Goal: Task Accomplishment & Management: Use online tool/utility

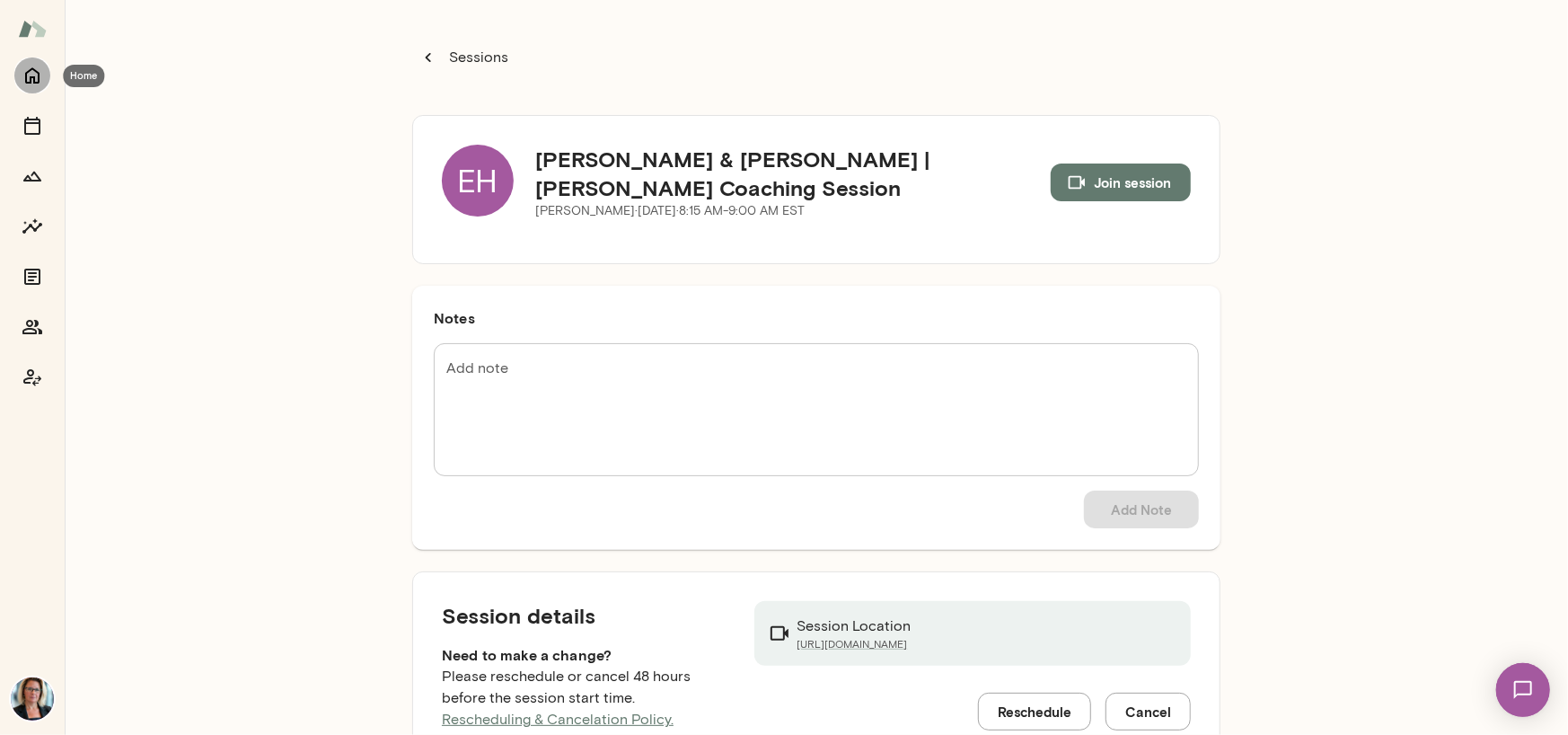
click at [25, 71] on icon "Home" at bounding box center [32, 75] width 22 height 22
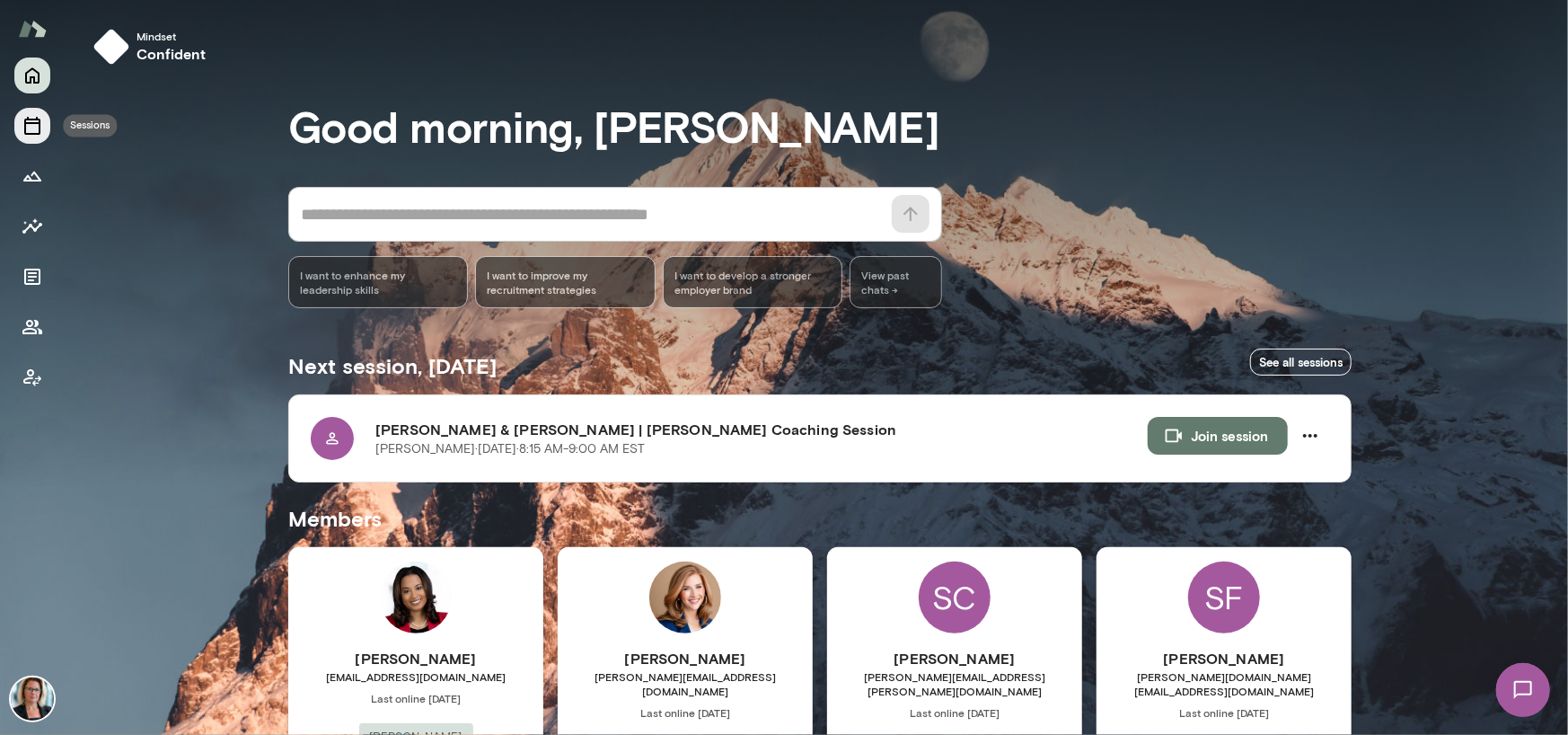
click at [23, 131] on icon "Sessions" at bounding box center [32, 126] width 22 height 22
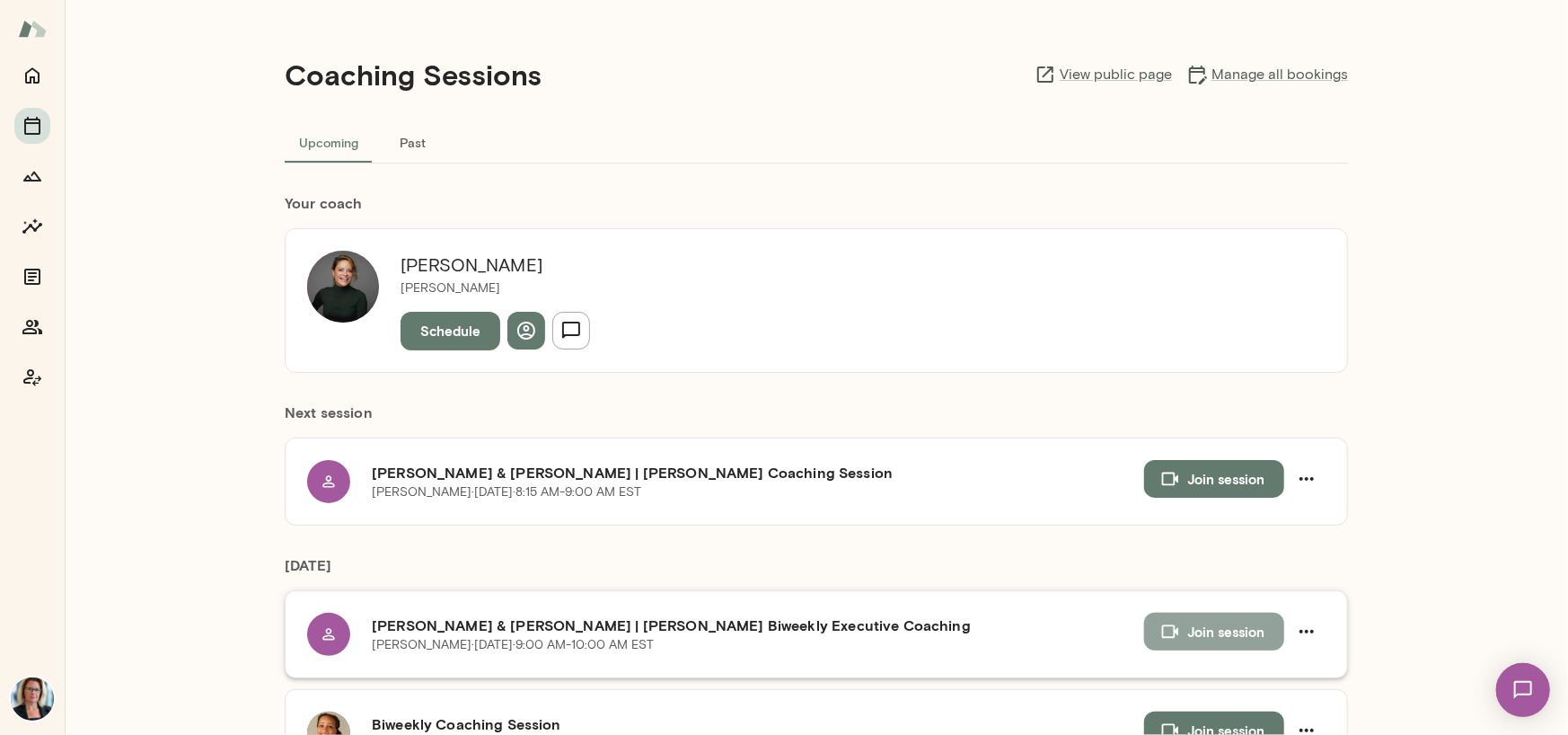
click at [1223, 629] on button "Join session" at bounding box center [1213, 632] width 140 height 38
